Goal: Check status

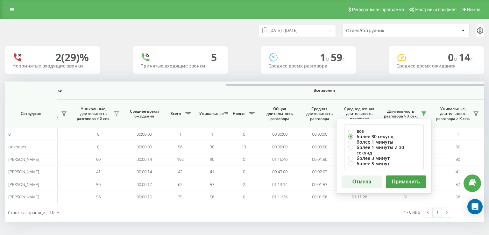
click at [410, 175] on button "Применить" at bounding box center [406, 181] width 40 height 13
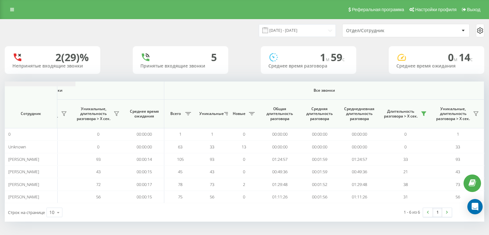
click at [422, 112] on icon at bounding box center [423, 114] width 4 height 4
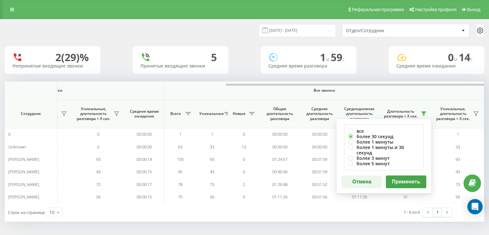
click at [411, 180] on button "Применить" at bounding box center [406, 181] width 40 height 13
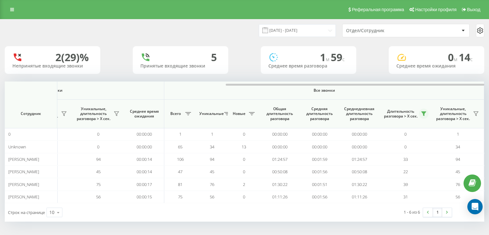
click at [423, 113] on icon at bounding box center [423, 114] width 4 height 4
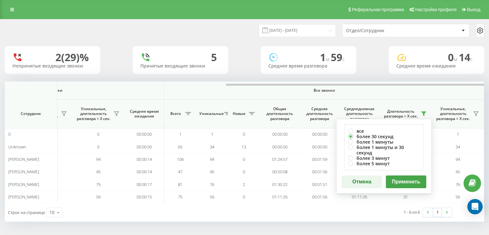
click at [409, 175] on button "Применить" at bounding box center [406, 181] width 40 height 13
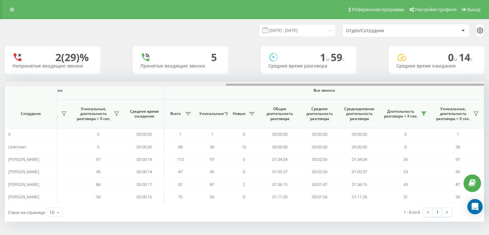
click at [439, 84] on div at bounding box center [244, 83] width 479 height 5
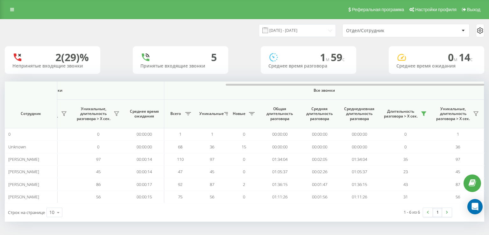
click at [249, 221] on div "[DATE] - [DATE] Отдел/Сотрудник 2 (29)% Непринятые входящие звонки 5 Принятые в…" at bounding box center [244, 126] width 489 height 215
click at [462, 92] on span "Все звонки" at bounding box center [324, 90] width 282 height 5
